Goal: Register for event/course

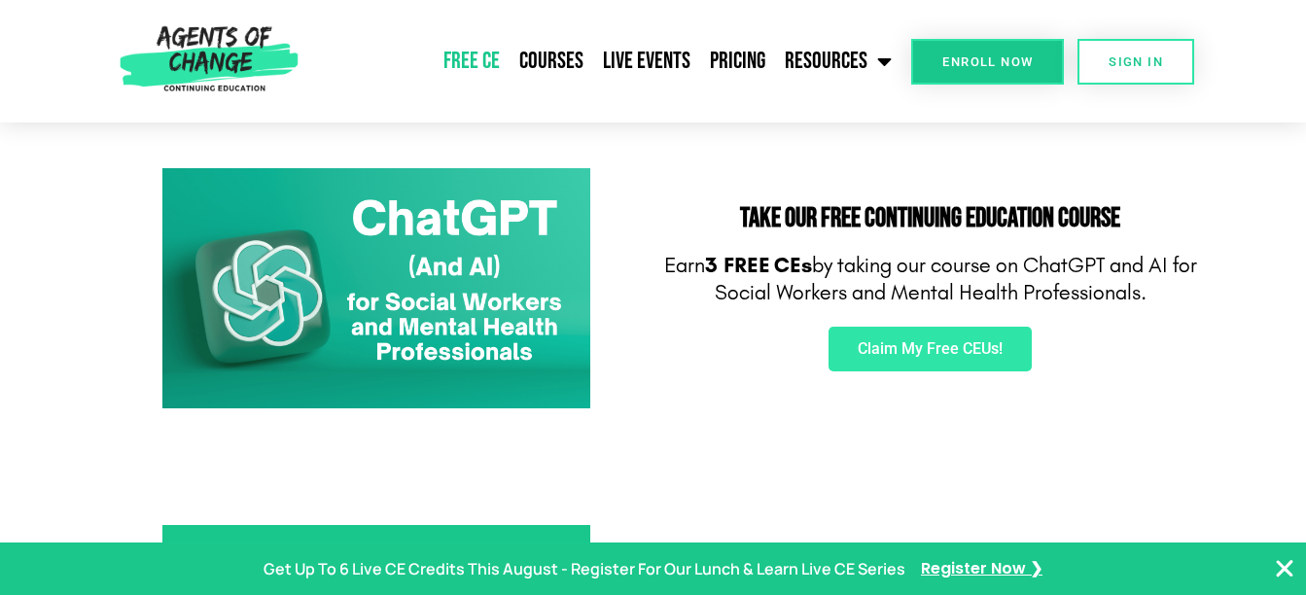
scroll to position [300, 0]
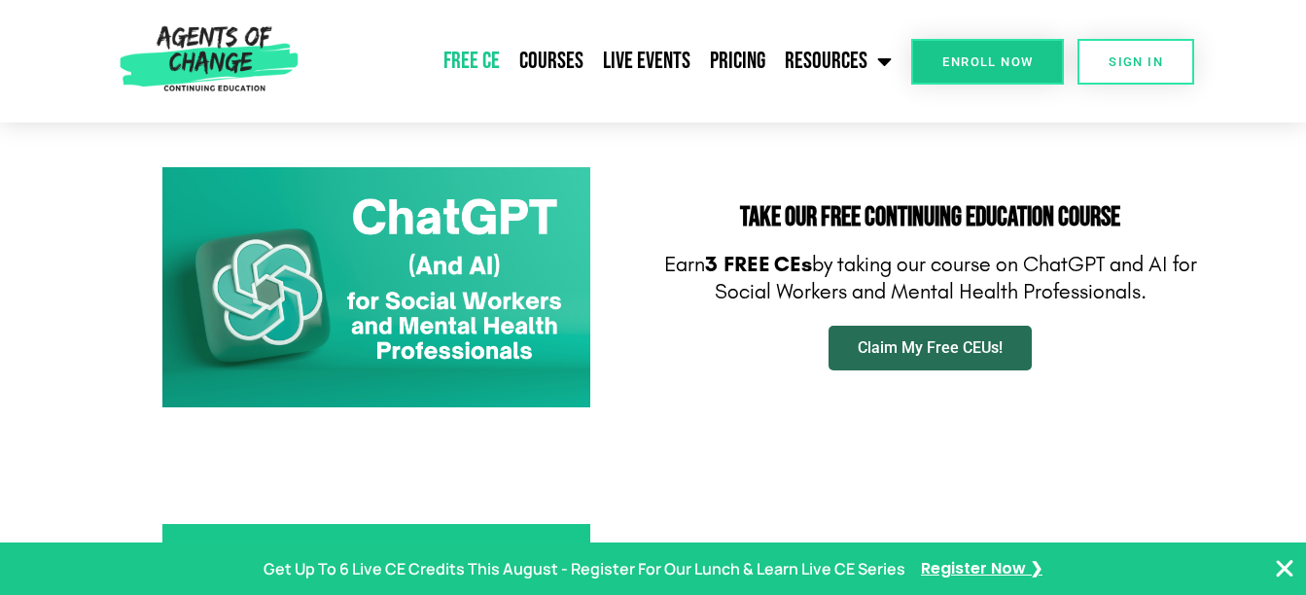
click at [950, 356] on span "Claim My Free CEUs!" at bounding box center [929, 348] width 145 height 16
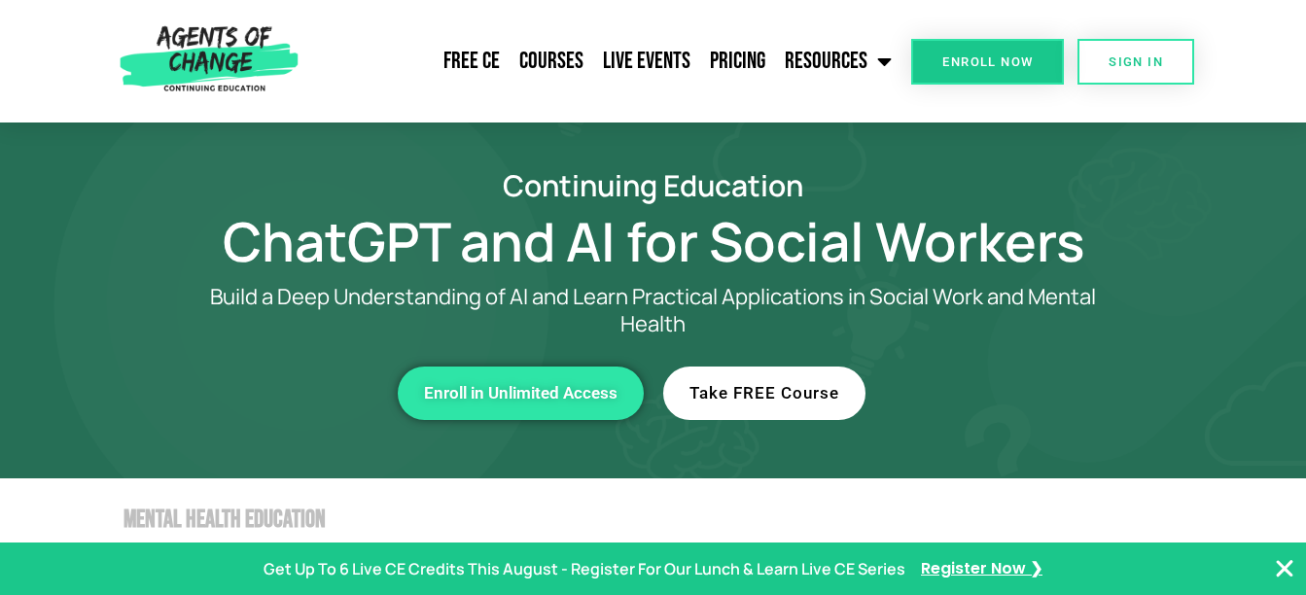
click at [755, 403] on link "Take FREE Course" at bounding box center [764, 392] width 202 height 53
